Goal: Information Seeking & Learning: Check status

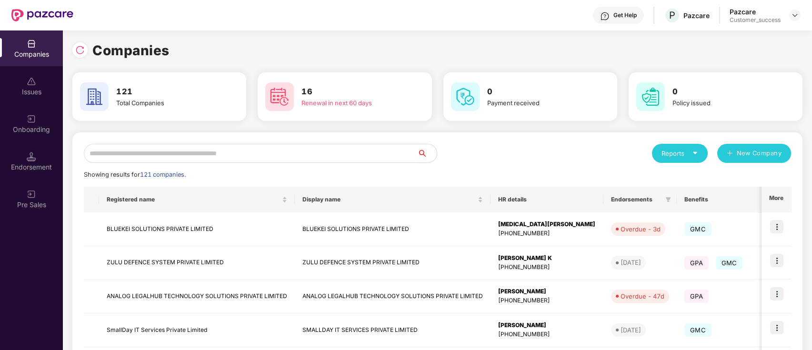
scroll to position [251, 0]
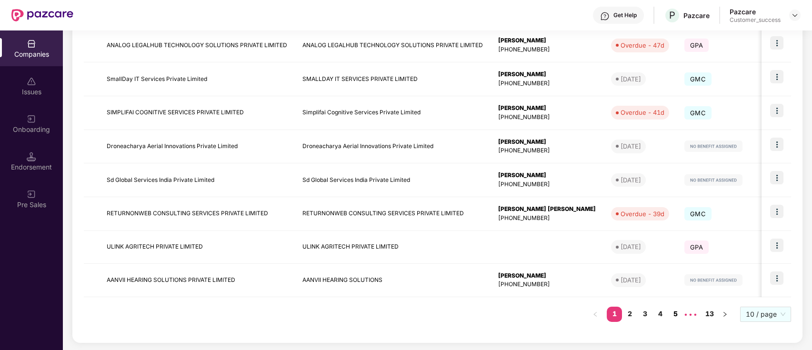
click at [671, 313] on link "5" at bounding box center [675, 314] width 15 height 14
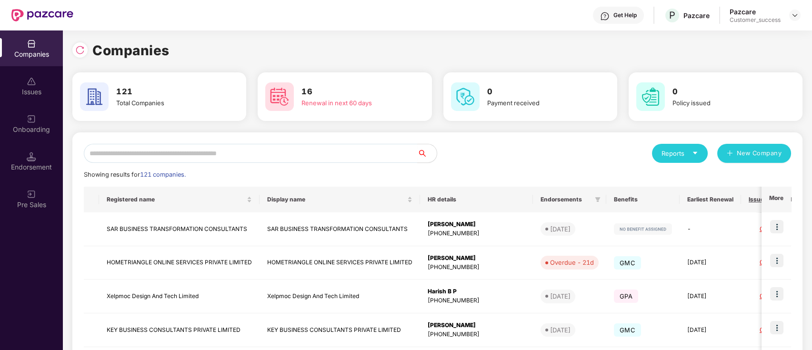
scroll to position [252, 0]
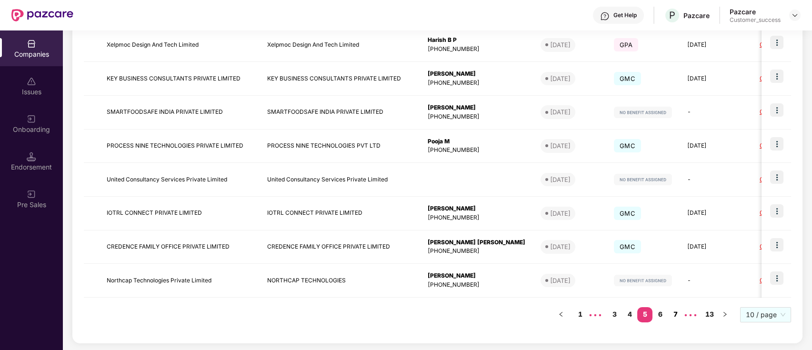
click at [671, 309] on link "7" at bounding box center [675, 314] width 15 height 14
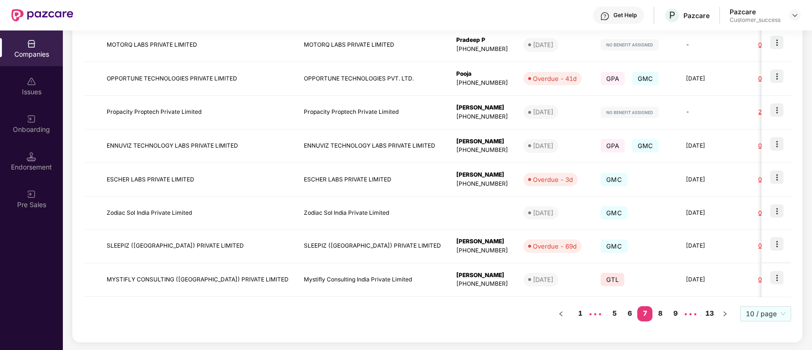
scroll to position [251, 0]
click at [584, 311] on link "1" at bounding box center [580, 314] width 15 height 14
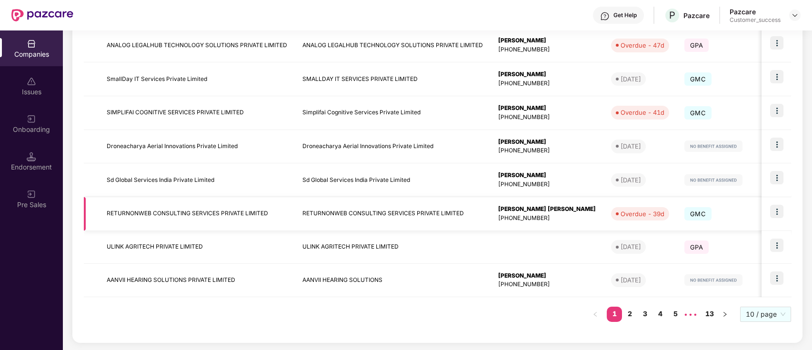
click at [517, 223] on td "[PERSON_NAME] [PERSON_NAME] [PHONE_NUMBER]" at bounding box center [547, 214] width 113 height 34
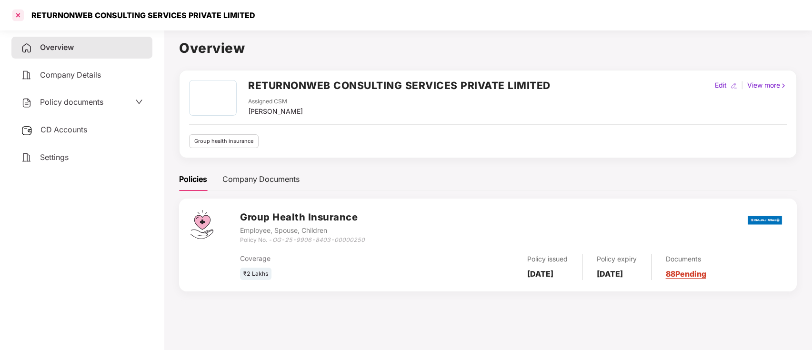
click at [19, 22] on div at bounding box center [17, 15] width 15 height 15
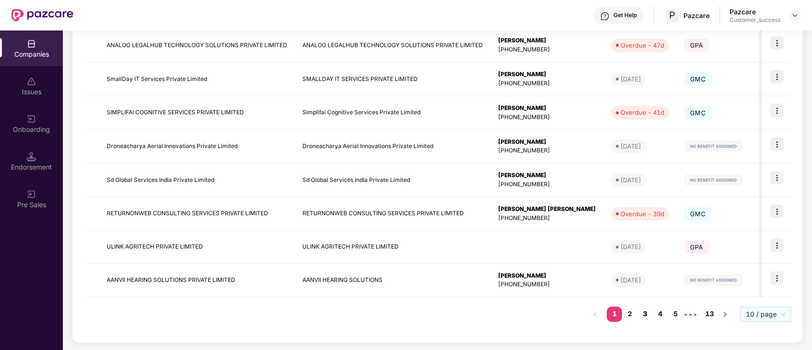
click at [651, 313] on link "3" at bounding box center [644, 314] width 15 height 14
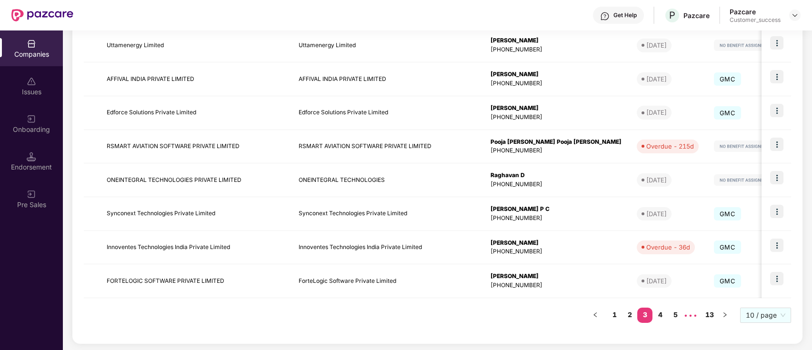
drag, startPoint x: 345, startPoint y: 25, endPoint x: 374, endPoint y: 25, distance: 28.1
click at [345, 25] on div "Get Help P Pazcare Pazcare Customer_success" at bounding box center [437, 15] width 728 height 30
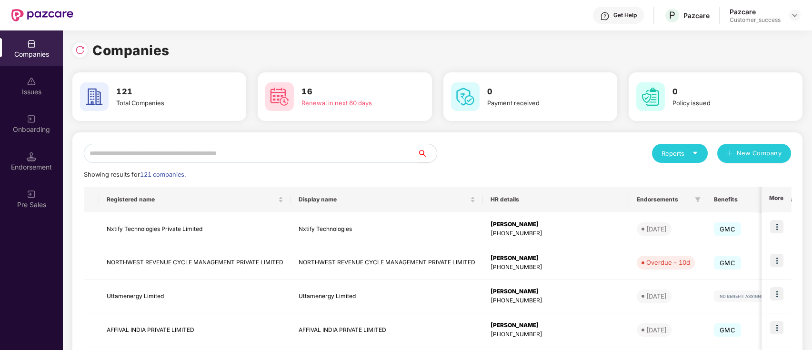
click at [305, 161] on input "text" at bounding box center [251, 153] width 334 height 19
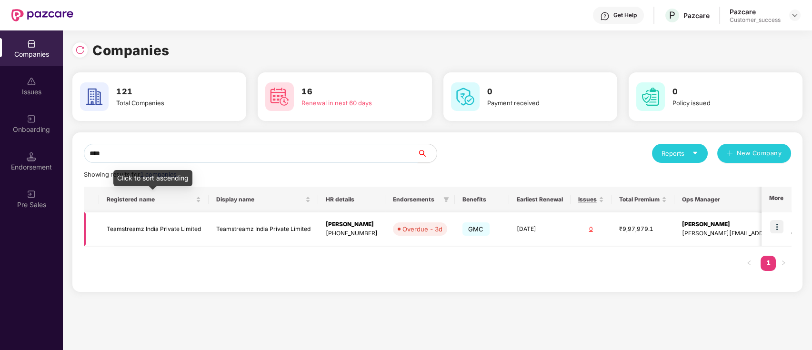
type input "****"
click at [144, 223] on td "Teamstreamz India Private Limited" at bounding box center [154, 229] width 110 height 34
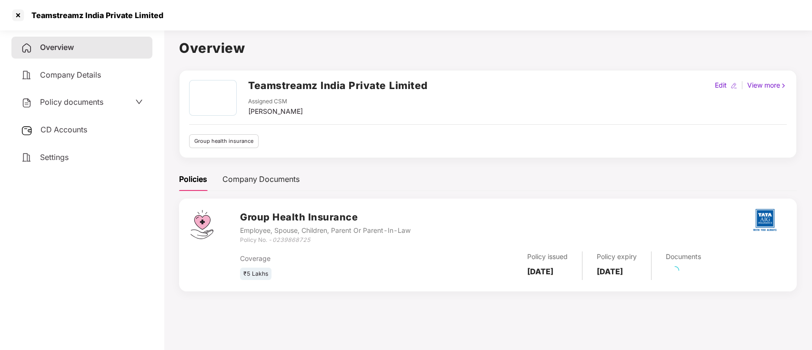
click at [61, 102] on span "Policy documents" at bounding box center [71, 102] width 63 height 10
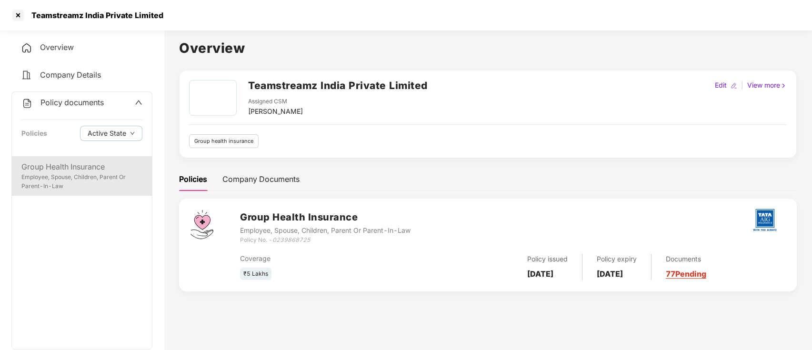
click at [50, 162] on div "Group Health Insurance" at bounding box center [81, 167] width 121 height 12
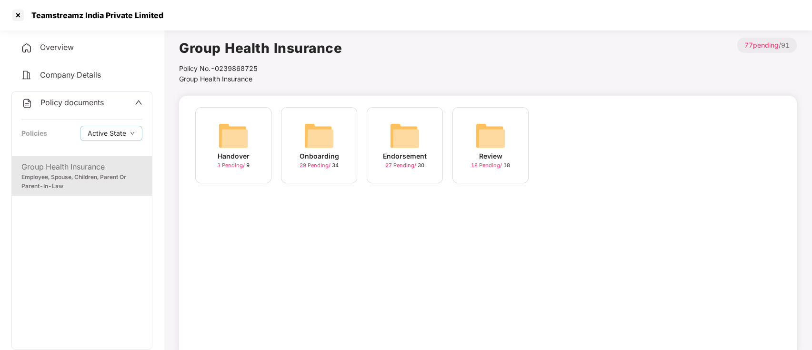
click at [421, 147] on div "Endorsement 27 Pending / 30" at bounding box center [405, 145] width 76 height 76
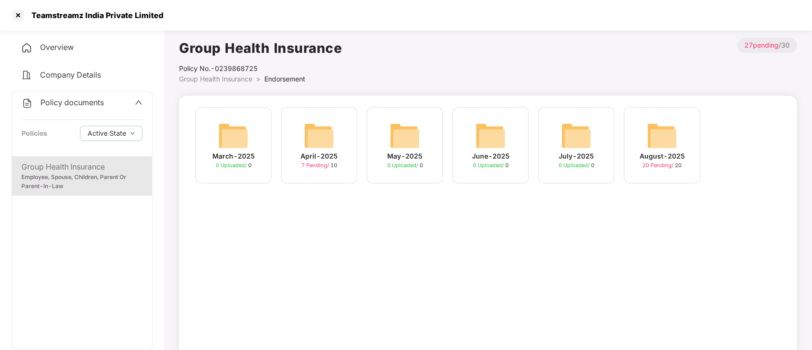
click at [665, 152] on div "August-2025" at bounding box center [662, 156] width 45 height 10
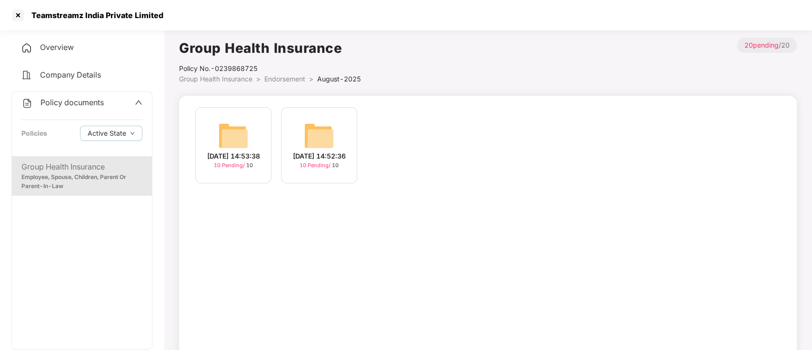
click at [233, 151] on div "[DATE] 14:53:38" at bounding box center [233, 156] width 53 height 10
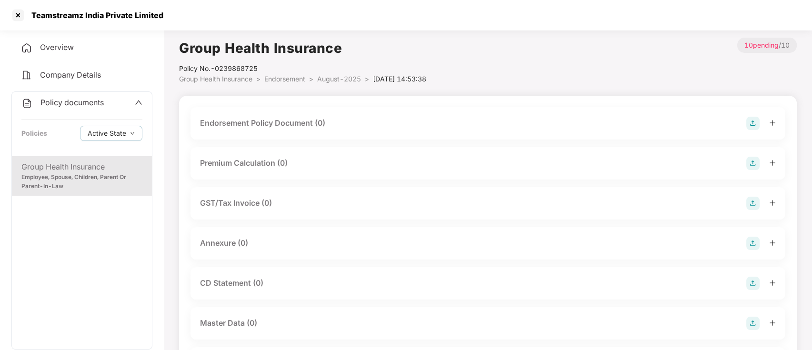
drag, startPoint x: 58, startPoint y: 173, endPoint x: 84, endPoint y: 158, distance: 30.3
click at [58, 173] on div "Employee, Spouse, Children, Parent Or Parent-In-Law" at bounding box center [81, 182] width 121 height 18
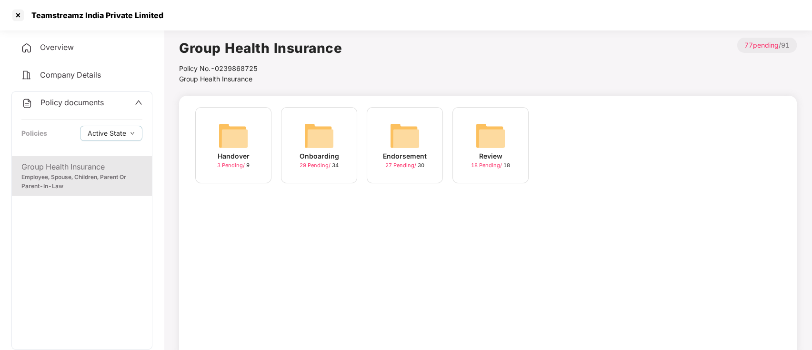
drag, startPoint x: 343, startPoint y: 138, endPoint x: 358, endPoint y: 135, distance: 15.4
click at [356, 135] on div "Onboarding 29 Pending / 34" at bounding box center [319, 145] width 76 height 76
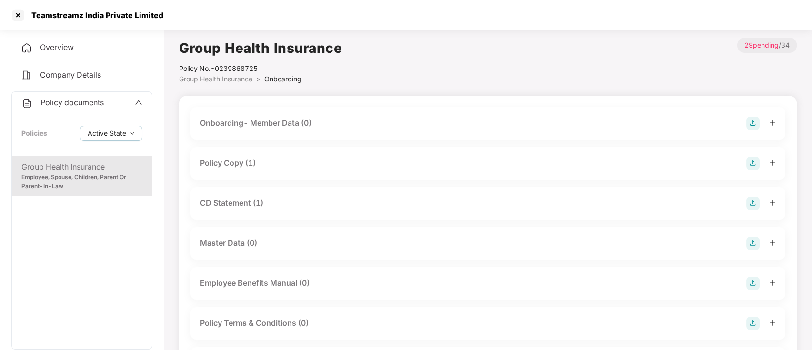
click at [69, 172] on div "Group Health Insurance" at bounding box center [81, 167] width 121 height 12
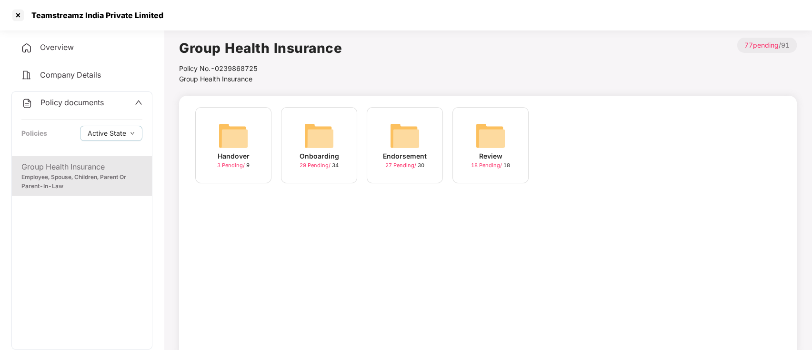
click at [431, 143] on div "Endorsement 27 Pending / 30" at bounding box center [405, 145] width 76 height 76
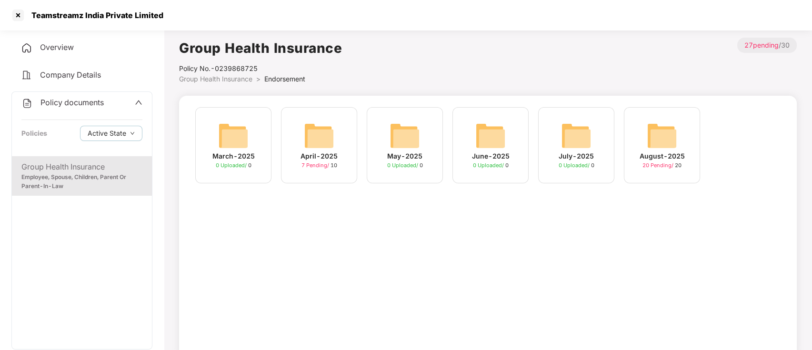
click at [597, 143] on div "July-2025 0 Uploaded / 0" at bounding box center [576, 145] width 76 height 76
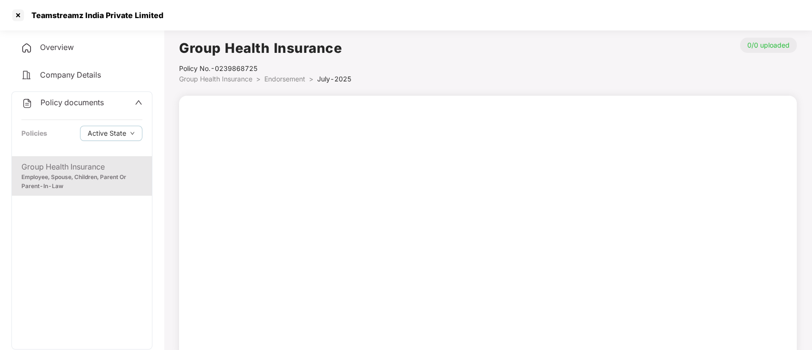
click at [129, 183] on div "Employee, Spouse, Children, Parent Or Parent-In-Law" at bounding box center [81, 182] width 121 height 18
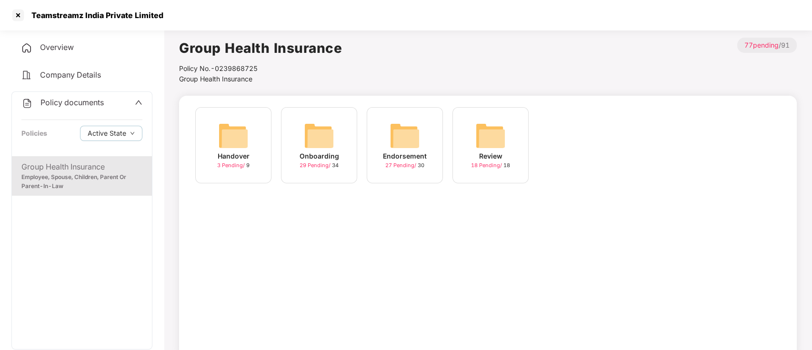
click at [408, 134] on img at bounding box center [405, 136] width 30 height 30
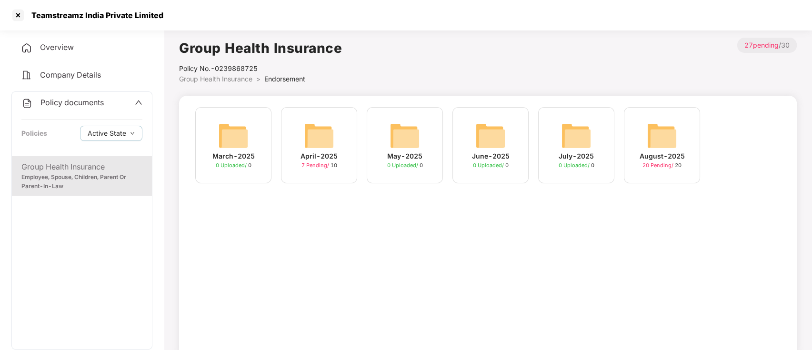
click at [669, 145] on img at bounding box center [662, 136] width 30 height 30
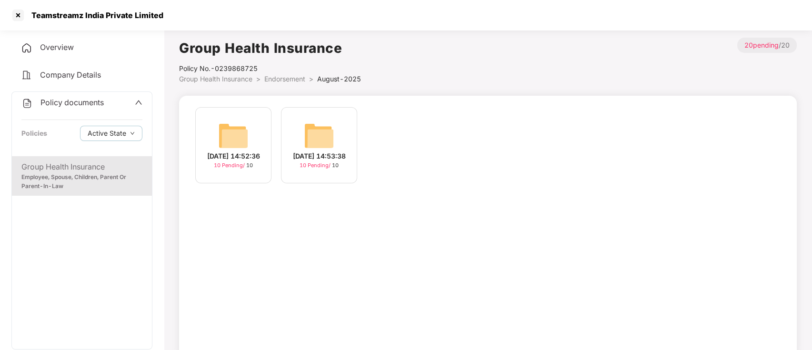
click at [348, 143] on div "[DATE] 14:53:38 10 Pending / 10" at bounding box center [319, 145] width 76 height 76
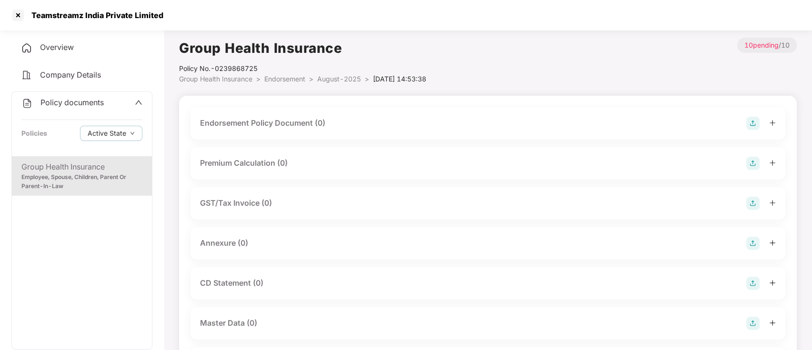
click at [60, 192] on div "Group Health Insurance Employee, Spouse, Children, Parent Or Parent-In-Law" at bounding box center [82, 176] width 140 height 40
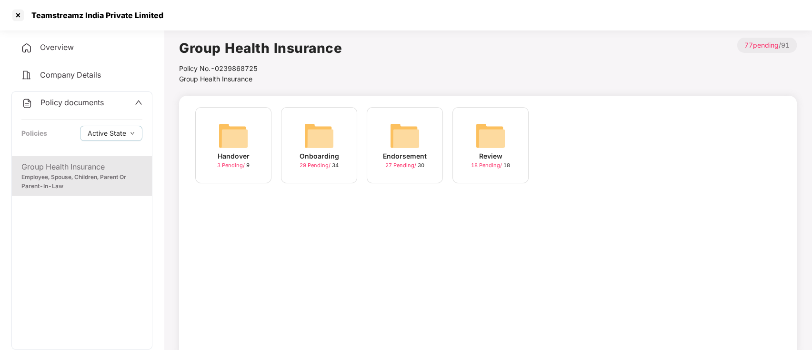
click at [391, 145] on img at bounding box center [405, 136] width 30 height 30
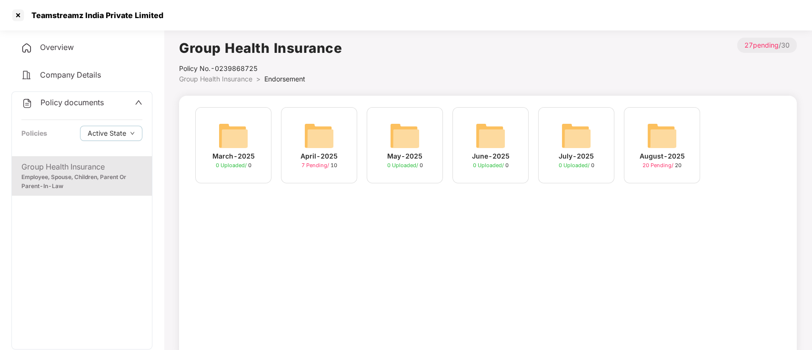
click at [566, 147] on img at bounding box center [576, 136] width 30 height 30
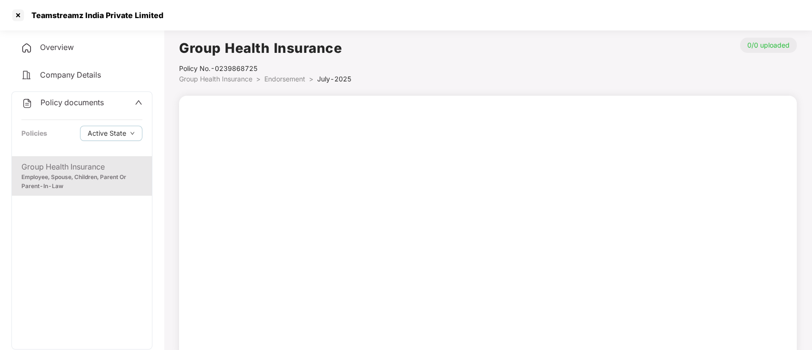
drag, startPoint x: 83, startPoint y: 178, endPoint x: 100, endPoint y: 175, distance: 17.3
click at [82, 178] on div "Employee, Spouse, Children, Parent Or Parent-In-Law" at bounding box center [81, 182] width 121 height 18
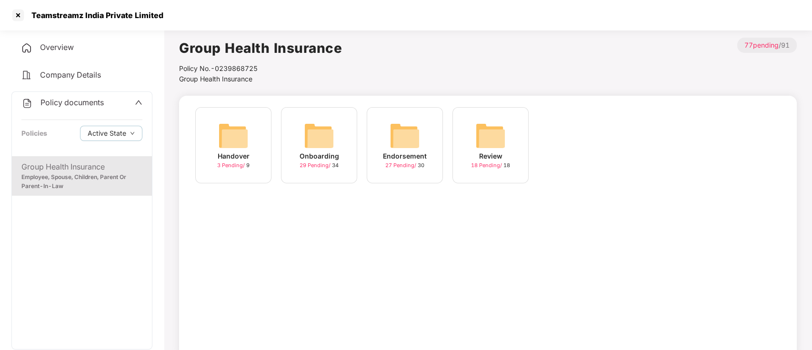
click at [424, 149] on div "Endorsement 27 Pending / 30" at bounding box center [405, 145] width 76 height 76
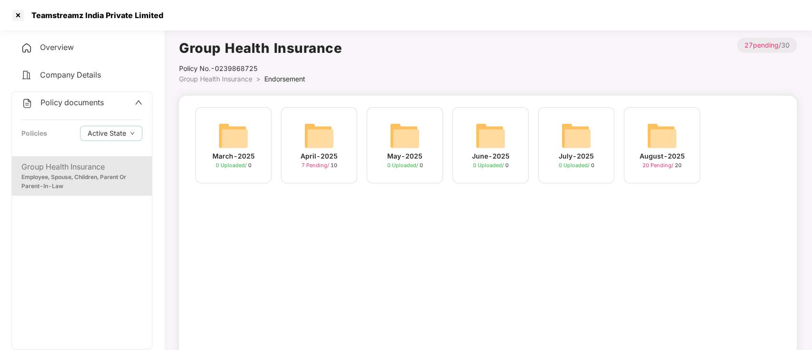
click at [507, 143] on div "June-2025 0 Uploaded / 0" at bounding box center [491, 145] width 76 height 76
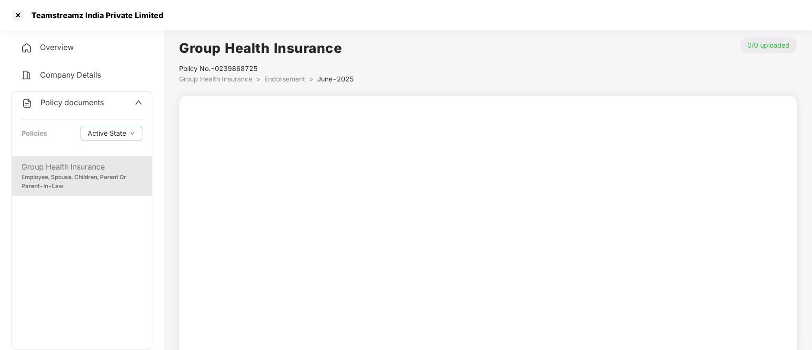
click at [109, 184] on div "Employee, Spouse, Children, Parent Or Parent-In-Law" at bounding box center [81, 182] width 121 height 18
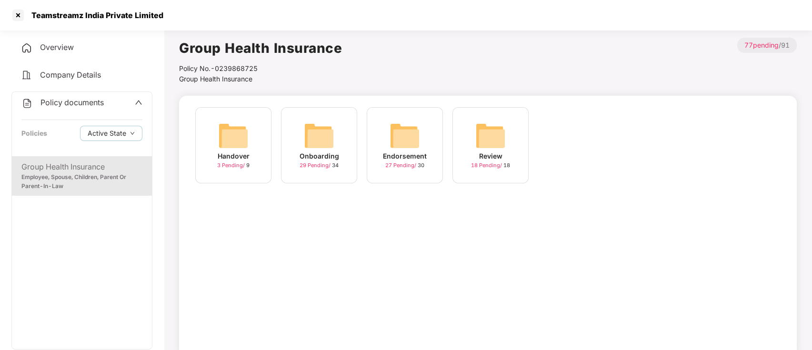
click at [372, 149] on div "Endorsement 27 Pending / 30" at bounding box center [405, 145] width 76 height 76
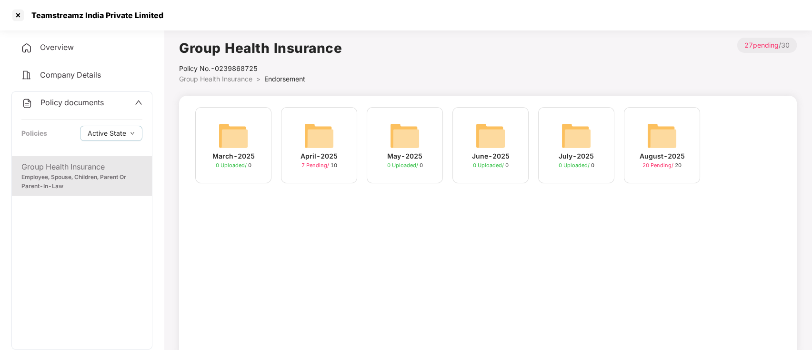
click at [654, 154] on div "August-2025" at bounding box center [662, 156] width 45 height 10
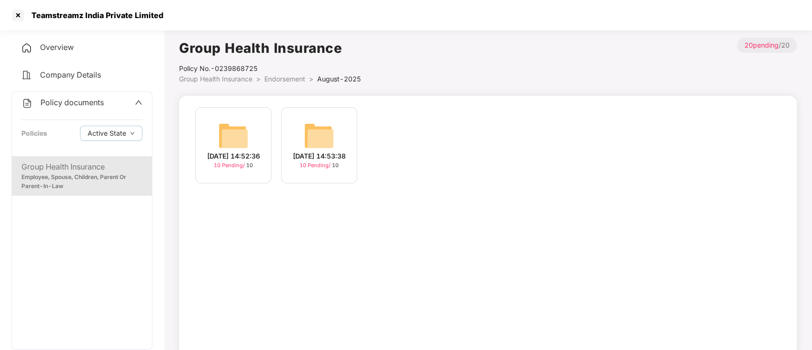
click at [346, 154] on div "[DATE] 14:53:38" at bounding box center [319, 156] width 53 height 10
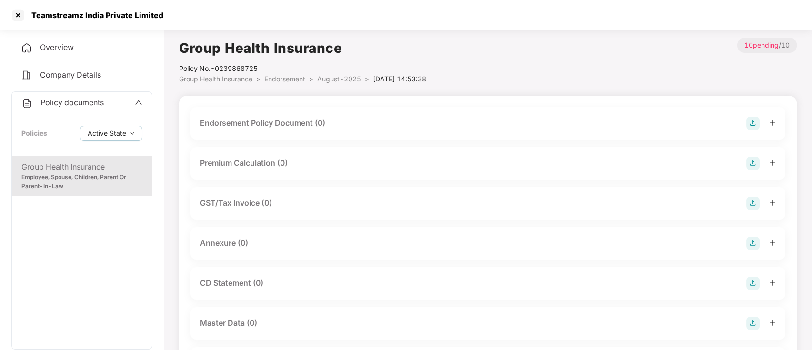
click at [98, 174] on div "Employee, Spouse, Children, Parent Or Parent-In-Law" at bounding box center [81, 182] width 121 height 18
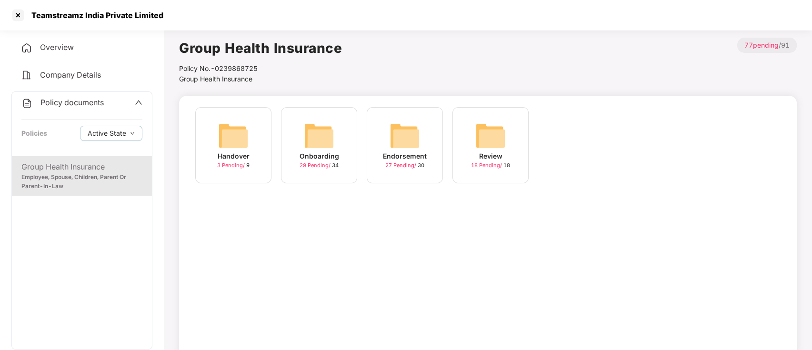
click at [417, 145] on img at bounding box center [405, 136] width 30 height 30
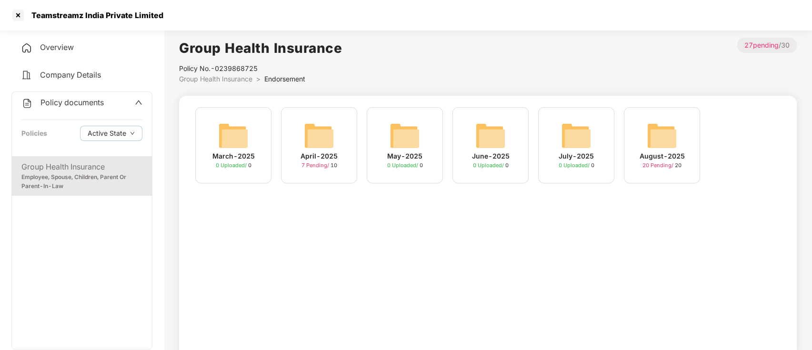
click at [659, 137] on img at bounding box center [662, 136] width 30 height 30
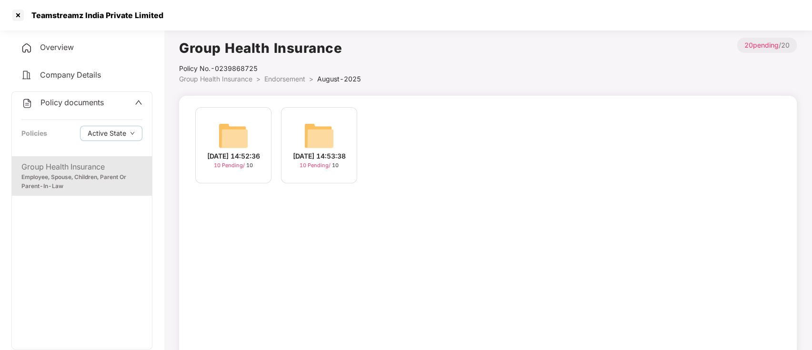
click at [233, 152] on div "[DATE] 14:52:36" at bounding box center [233, 156] width 53 height 10
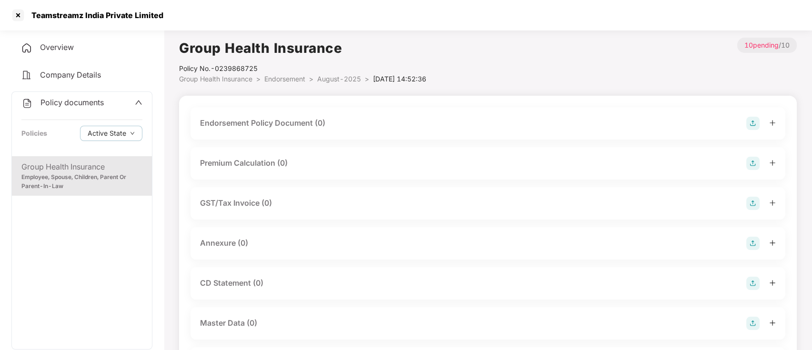
drag, startPoint x: 72, startPoint y: 166, endPoint x: 80, endPoint y: 157, distance: 11.8
click at [73, 165] on div "Group Health Insurance" at bounding box center [81, 167] width 121 height 12
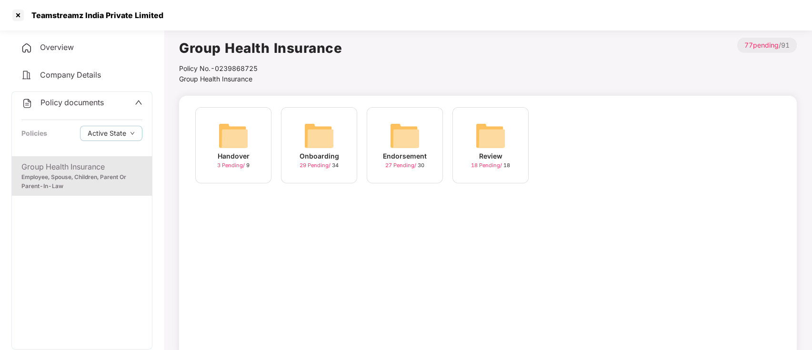
click at [397, 153] on div "Endorsement" at bounding box center [405, 156] width 44 height 10
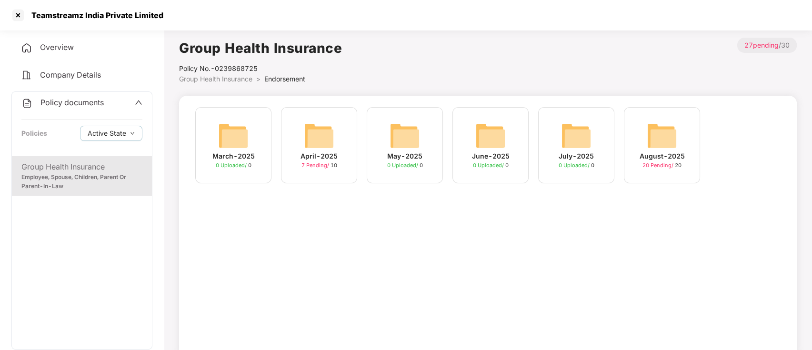
click at [681, 129] on div "August-2025 20 Pending / 20" at bounding box center [662, 145] width 76 height 76
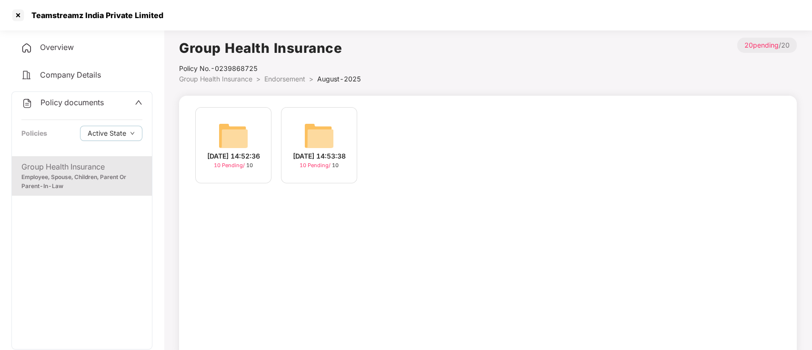
click at [241, 134] on img at bounding box center [233, 136] width 30 height 30
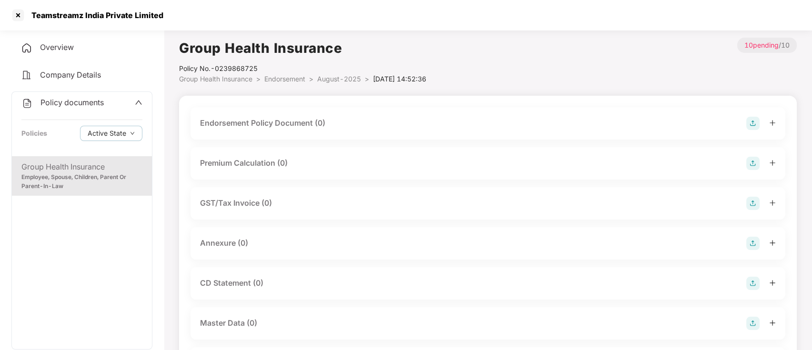
click at [426, 44] on h1 "Group Health Insurance" at bounding box center [302, 48] width 247 height 21
click at [426, 57] on h1 "Group Health Insurance" at bounding box center [302, 48] width 247 height 21
click at [61, 181] on div "Employee, Spouse, Children, Parent Or Parent-In-Law" at bounding box center [81, 182] width 121 height 18
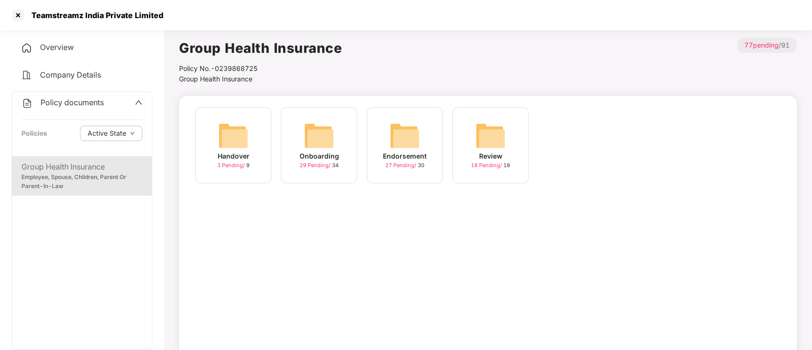
click at [401, 147] on img at bounding box center [405, 136] width 30 height 30
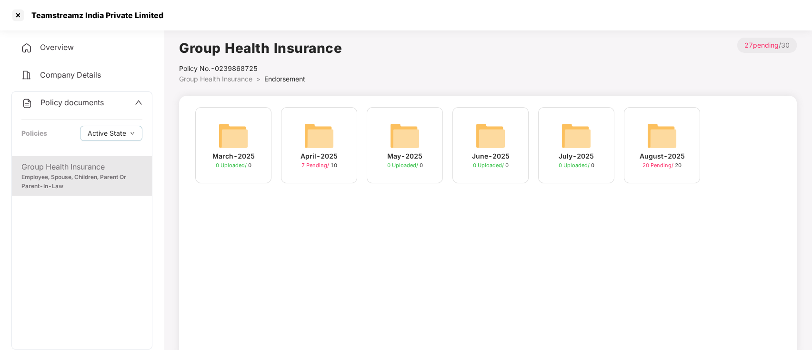
click at [568, 163] on span "0 Uploaded /" at bounding box center [575, 165] width 32 height 7
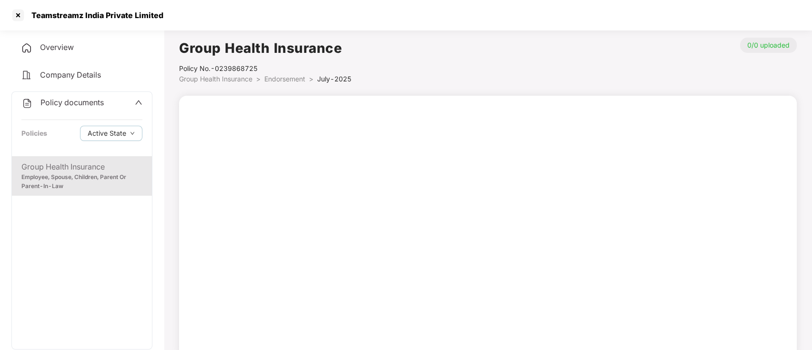
click at [78, 19] on div "Teamstreamz India Private Limited" at bounding box center [95, 15] width 138 height 10
copy div "Teamstreamz India Private Limited"
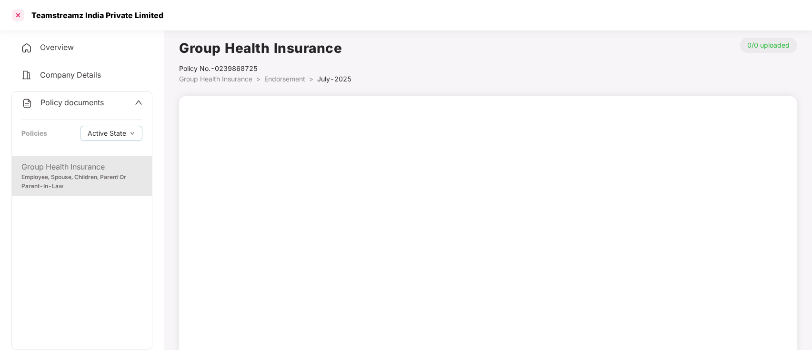
click at [14, 13] on div at bounding box center [17, 15] width 15 height 15
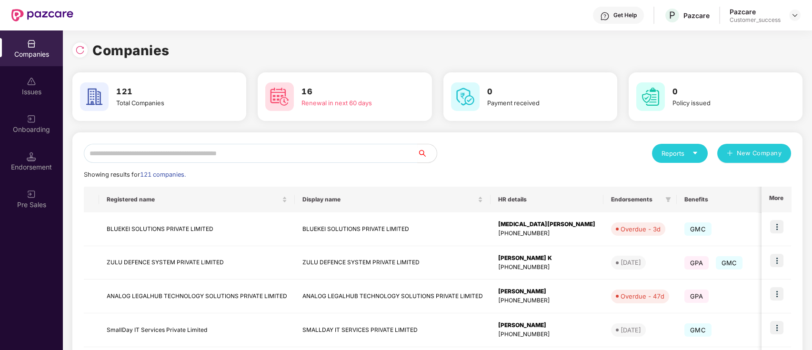
drag, startPoint x: 517, startPoint y: 144, endPoint x: 522, endPoint y: 149, distance: 7.1
click at [518, 146] on div "Reports New Company" at bounding box center [615, 153] width 354 height 19
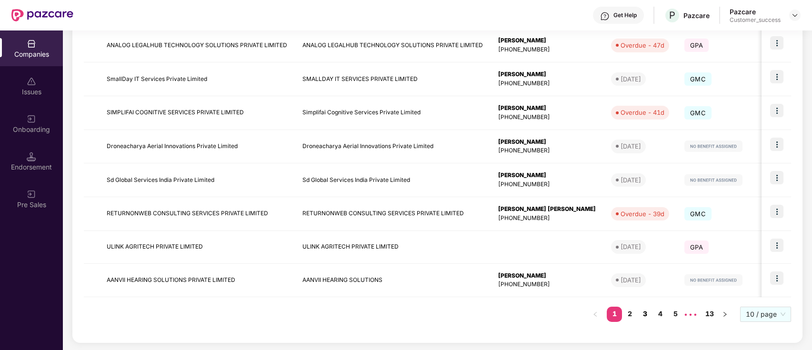
click at [643, 311] on link "3" at bounding box center [644, 314] width 15 height 14
